Goal: Task Accomplishment & Management: Manage account settings

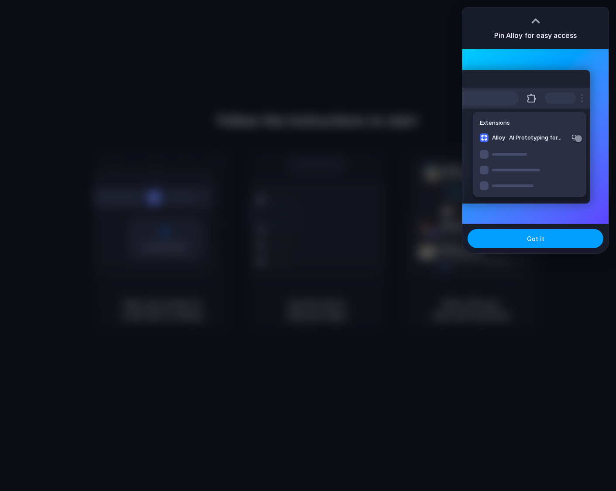
click at [541, 241] on span "Got it" at bounding box center [535, 238] width 17 height 9
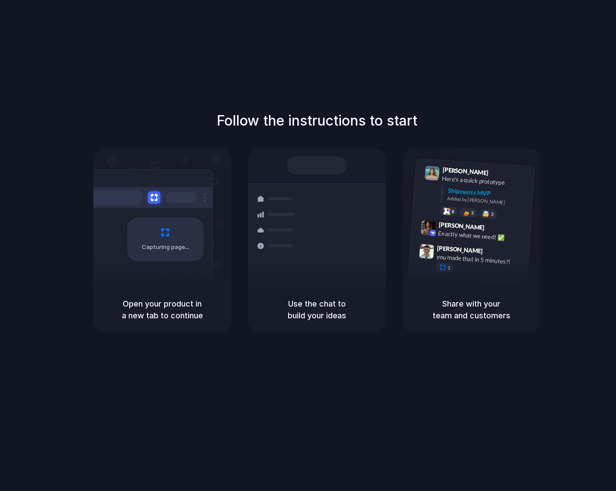
click at [427, 63] on div "Follow the instructions to start Capturing page Open your product in a new tab …" at bounding box center [316, 254] width 633 height 509
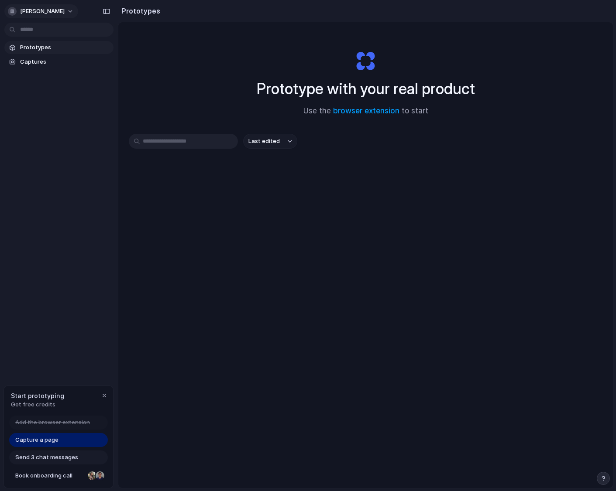
click at [45, 14] on span "[PERSON_NAME]" at bounding box center [42, 11] width 45 height 9
click at [39, 29] on span "Settings" at bounding box center [32, 31] width 24 height 9
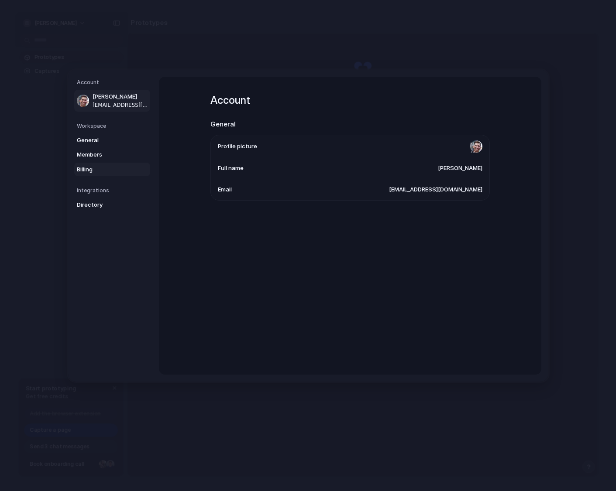
click at [89, 170] on span "Billing" at bounding box center [105, 169] width 56 height 9
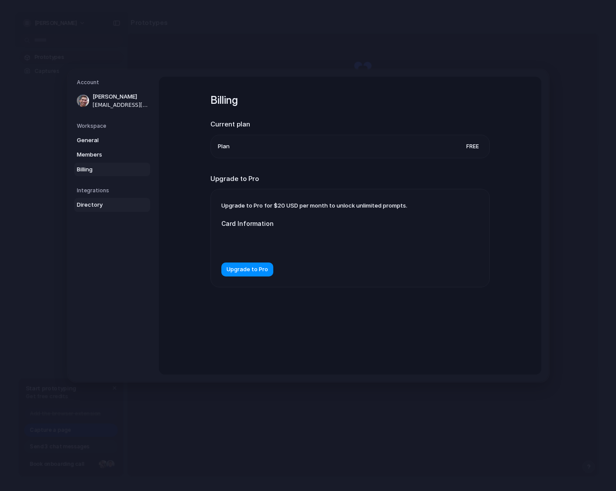
click at [93, 205] on span "Directory" at bounding box center [105, 205] width 56 height 9
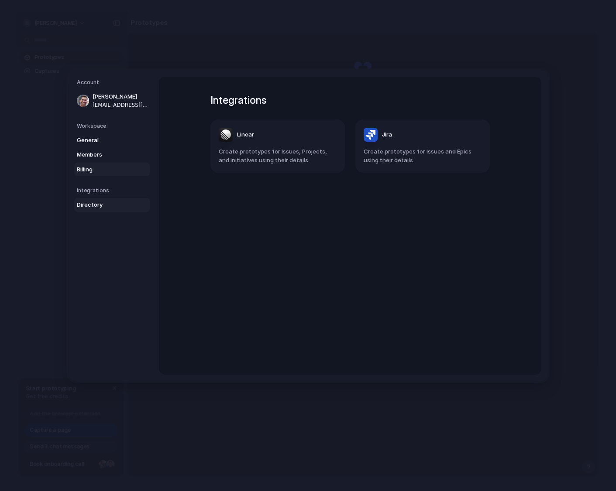
click at [100, 166] on span "Billing" at bounding box center [105, 169] width 56 height 9
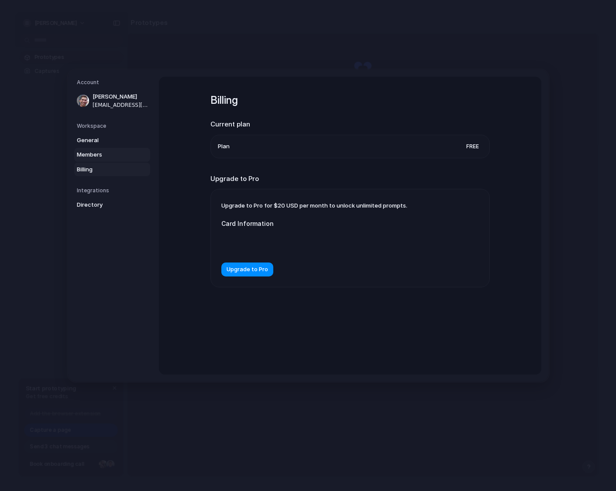
click at [100, 156] on span "Members" at bounding box center [105, 155] width 56 height 9
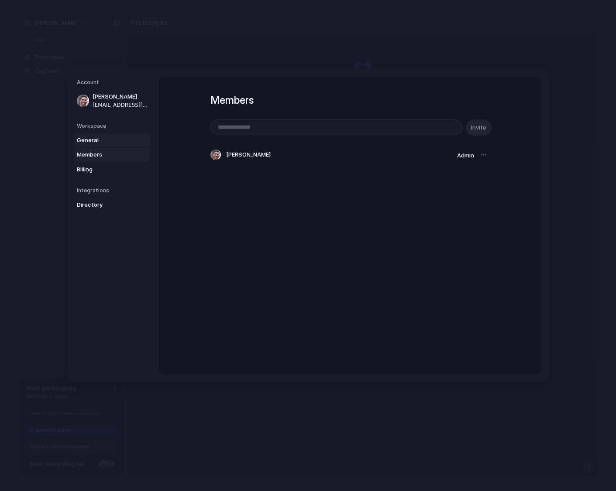
click at [98, 141] on span "General" at bounding box center [105, 140] width 56 height 9
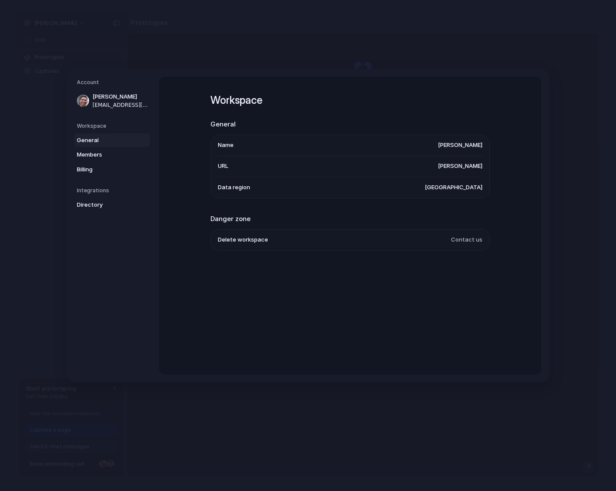
click at [100, 126] on h5 "Workspace" at bounding box center [113, 126] width 73 height 8
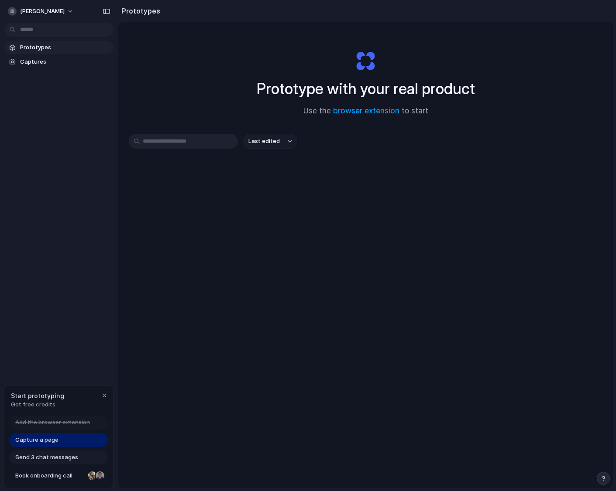
click at [36, 46] on span "Prototypes" at bounding box center [65, 47] width 90 height 9
